Goal: Find specific page/section: Find specific page/section

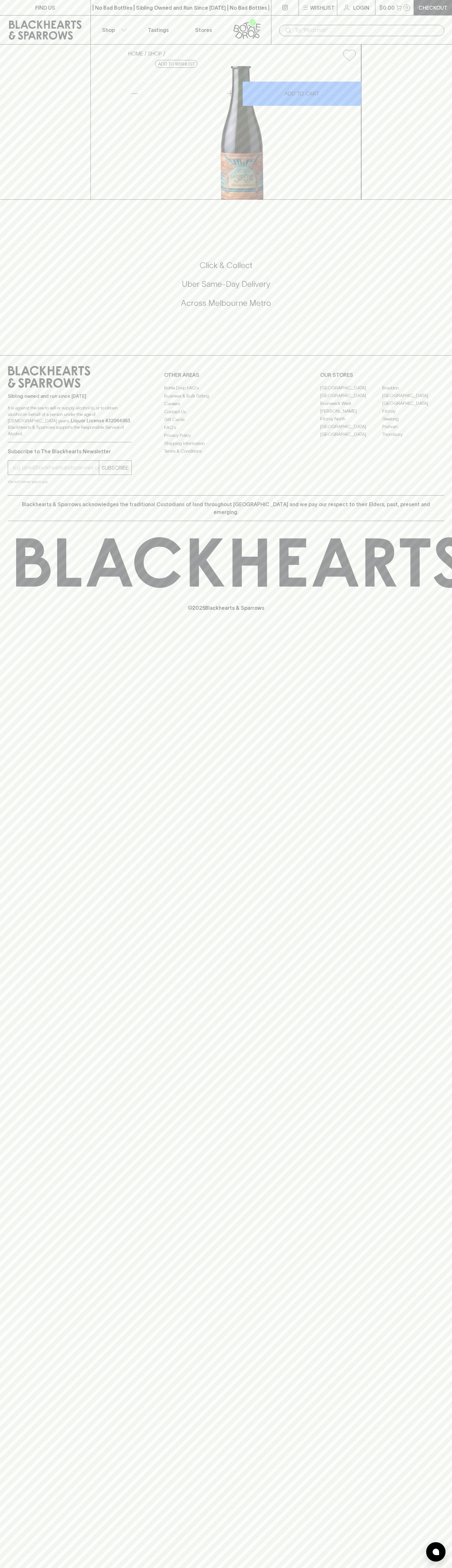
click at [219, 25] on link "Stores" at bounding box center [203, 29] width 45 height 29
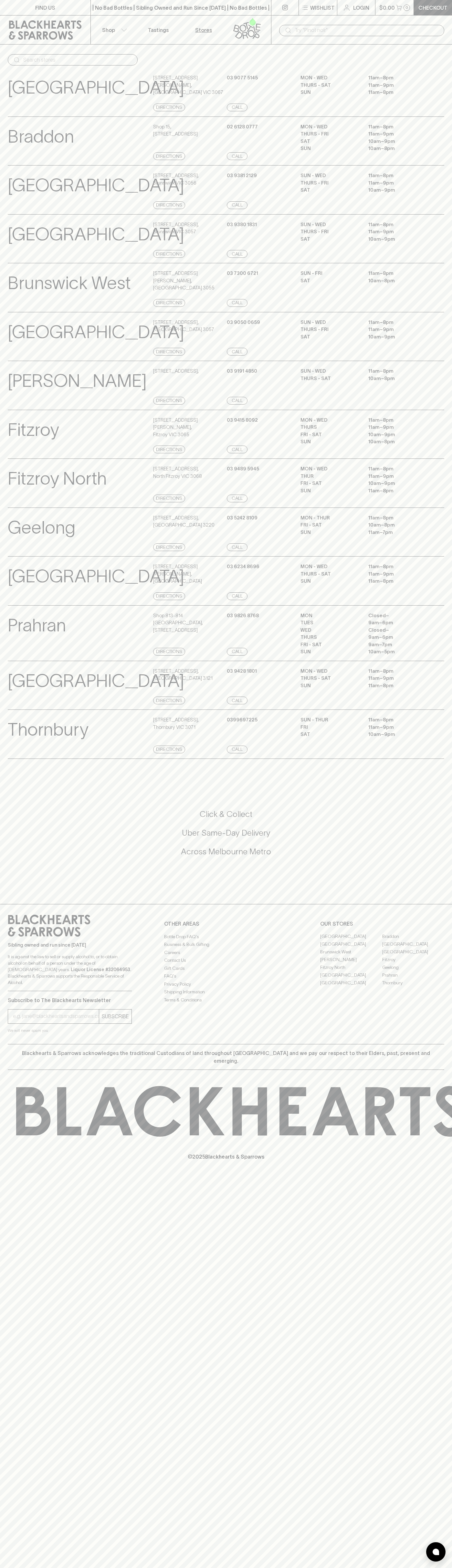
click at [434, 710] on div "Richmond View Store Details 202 Swan Street , Richmond VIC 3121 Directions 03 9…" at bounding box center [226, 685] width 436 height 49
click at [275, 1567] on html "FIND US | No Bad Bottles | Sibling Owned and Run Since 2006 | No Bad Bottles | …" at bounding box center [226, 784] width 452 height 1568
click at [29, 1004] on p "Subscribe to The Blackhearts Newsletter" at bounding box center [70, 1000] width 124 height 8
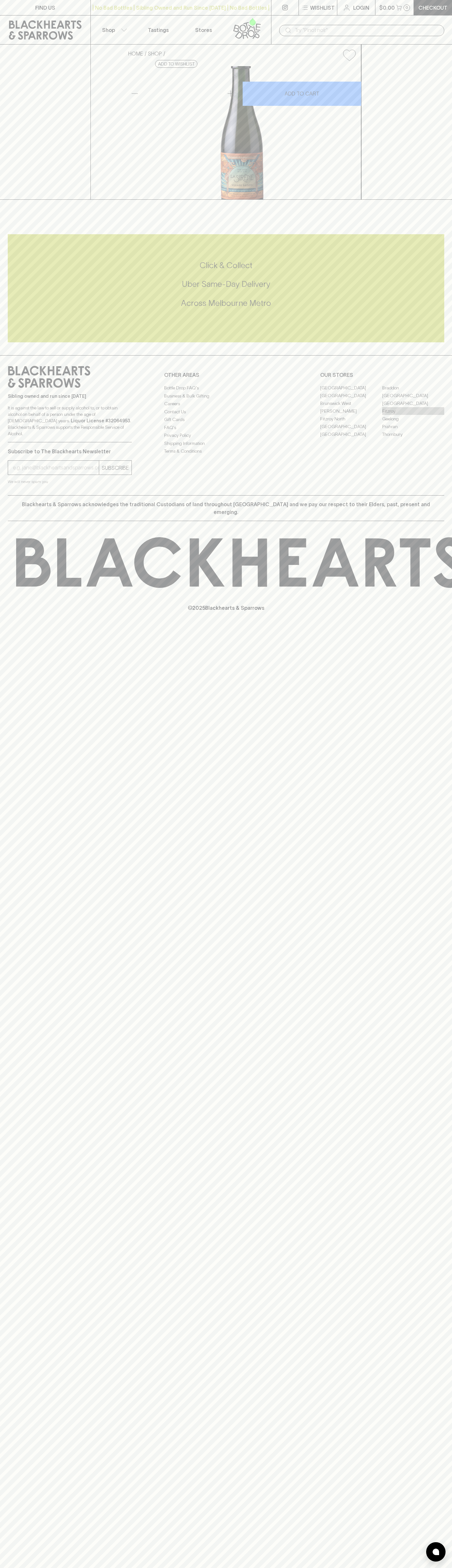
click at [413, 415] on link "Fitzroy" at bounding box center [413, 411] width 62 height 8
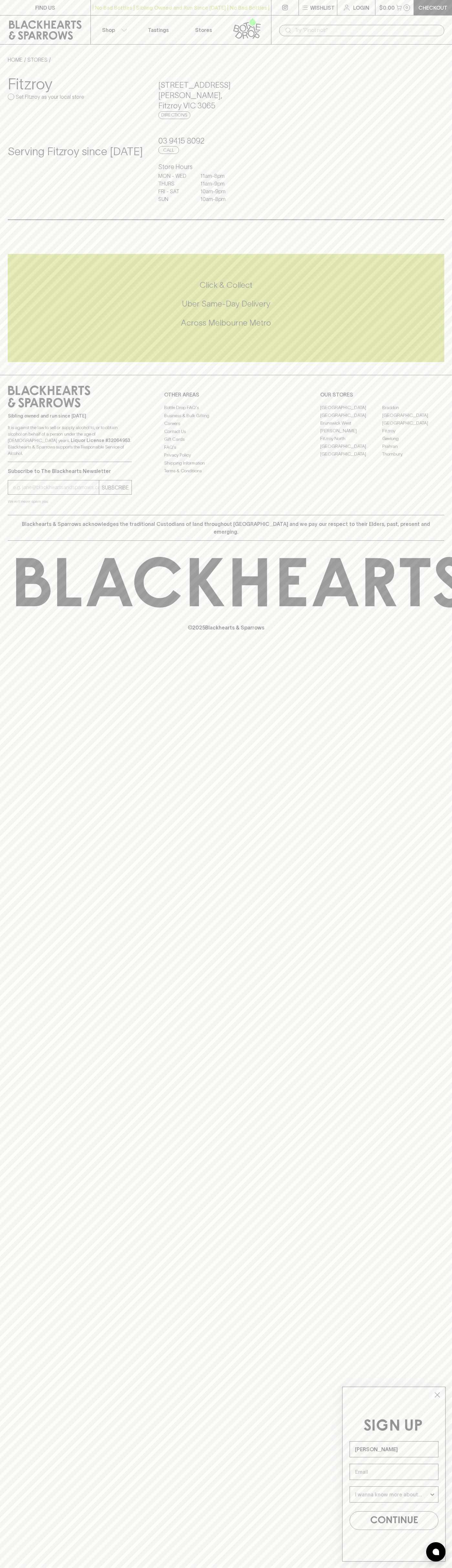
type input "[PERSON_NAME]"
